Goal: Information Seeking & Learning: Learn about a topic

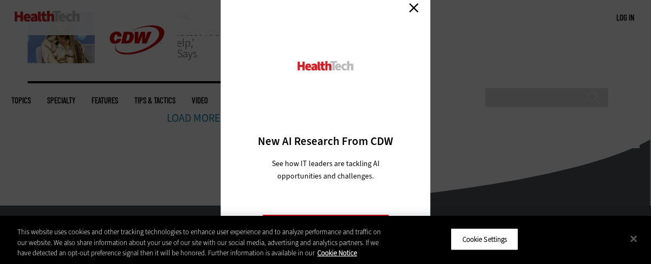
scroll to position [878, 0]
click at [414, 11] on link "Close" at bounding box center [414, 7] width 16 height 16
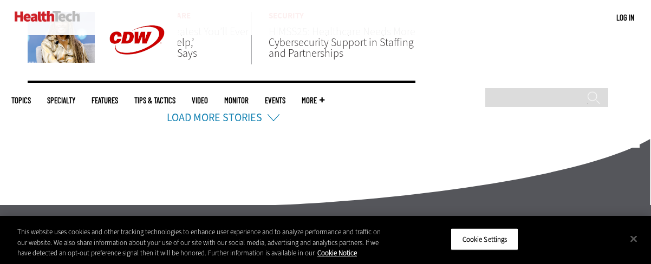
click at [249, 124] on li "Load More Stories" at bounding box center [222, 104] width 388 height 46
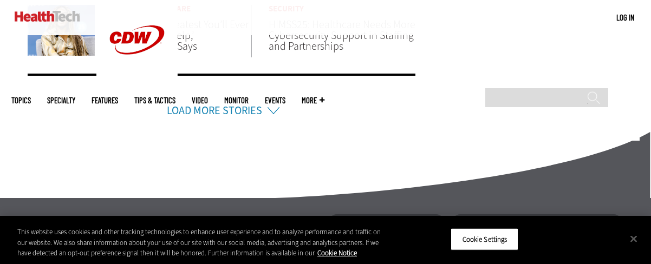
scroll to position [886, 0]
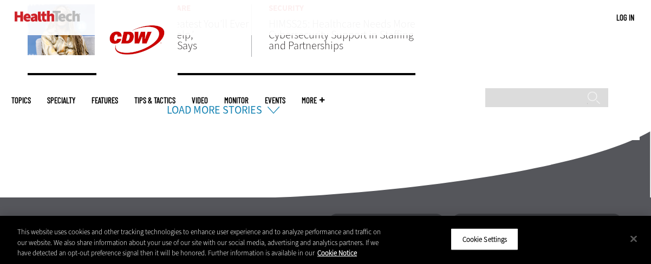
click at [262, 112] on li "Load More Stories" at bounding box center [222, 96] width 388 height 46
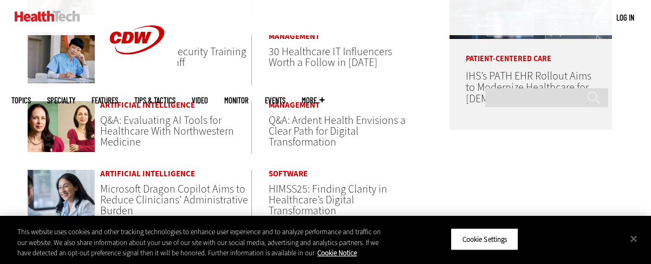
scroll to position [673, 0]
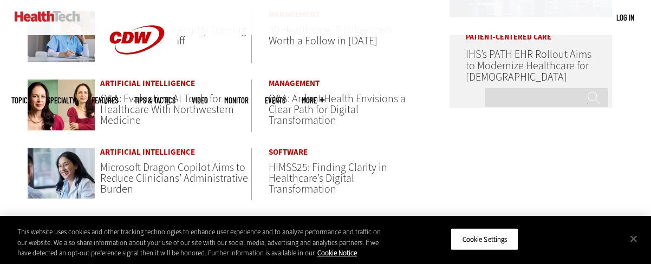
drag, startPoint x: 75, startPoint y: 179, endPoint x: 205, endPoint y: 210, distance: 133.3
click at [205, 210] on div "Artificial Intelligence Microsoft Dragon Copilot Aims to Reduce Clinicians’ Adm…" at bounding box center [142, 182] width 228 height 69
drag, startPoint x: 156, startPoint y: 148, endPoint x: 142, endPoint y: 154, distance: 15.5
click at [142, 154] on link "Artificial Intelligence" at bounding box center [175, 152] width 151 height 8
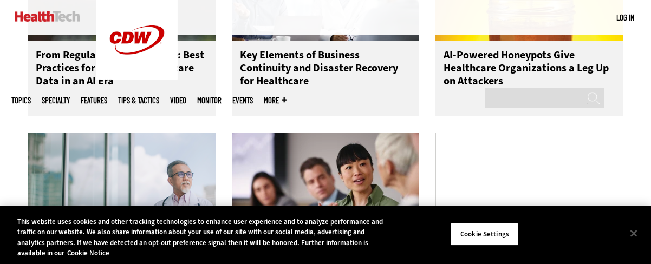
scroll to position [730, 0]
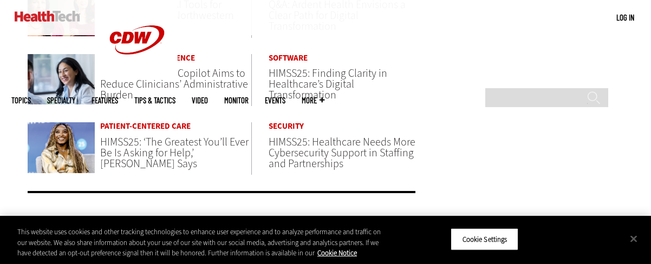
scroll to position [754, 0]
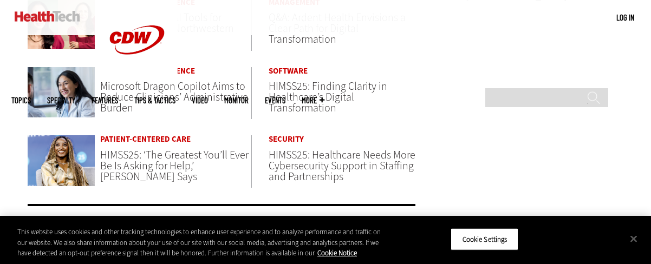
click at [133, 101] on span "Microsoft Dragon Copilot Aims to Reduce Clinicians’ Administrative Burden" at bounding box center [174, 97] width 148 height 36
